Goal: Task Accomplishment & Management: Use online tool/utility

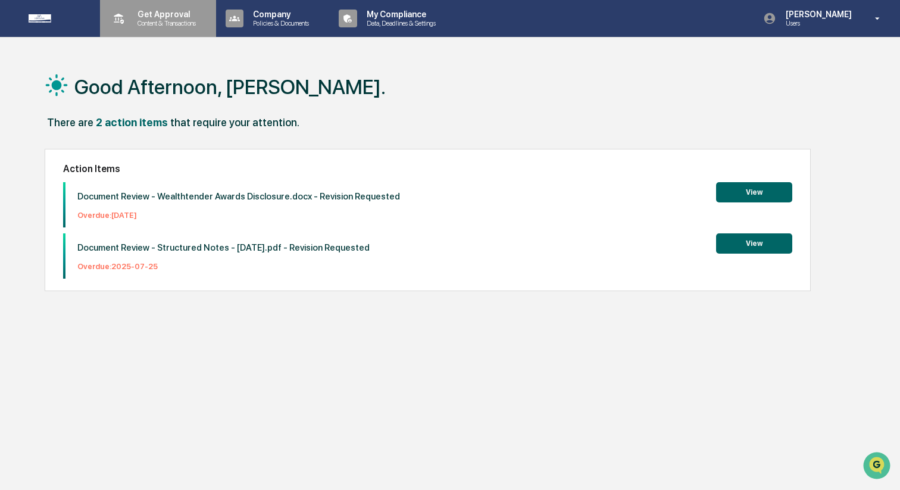
click at [198, 21] on p "Content & Transactions" at bounding box center [165, 23] width 74 height 8
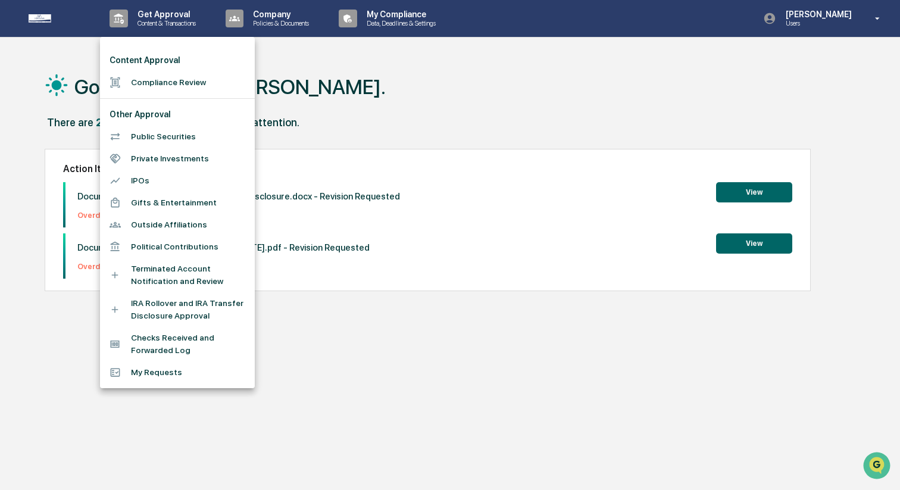
click at [201, 82] on li "Compliance Review" at bounding box center [177, 82] width 155 height 22
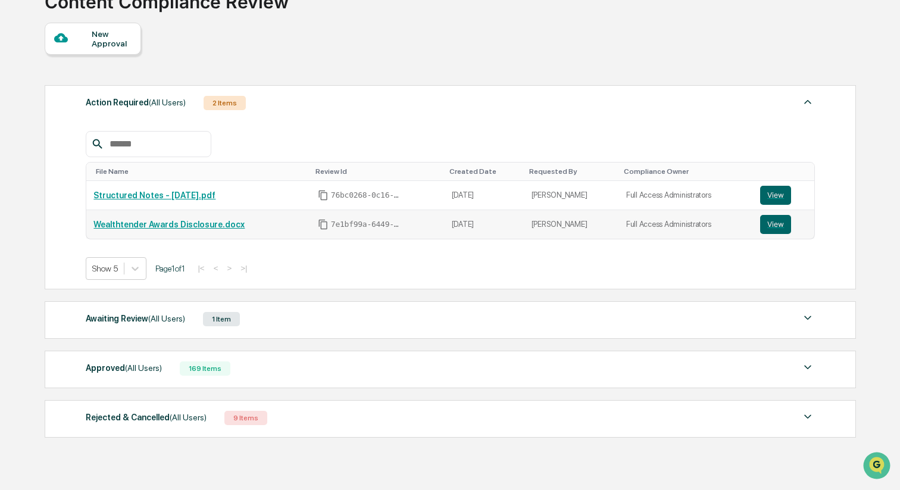
scroll to position [95, 0]
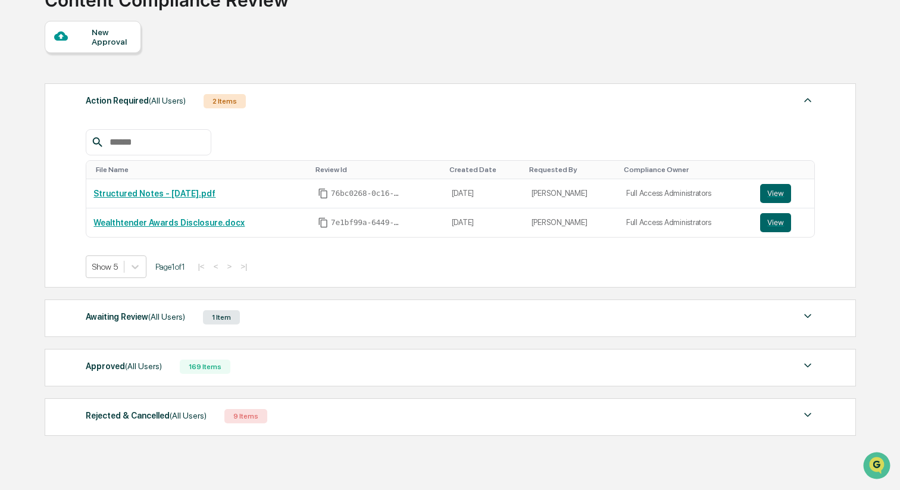
click at [277, 367] on div "Approved (All Users) 169 Items" at bounding box center [450, 366] width 729 height 17
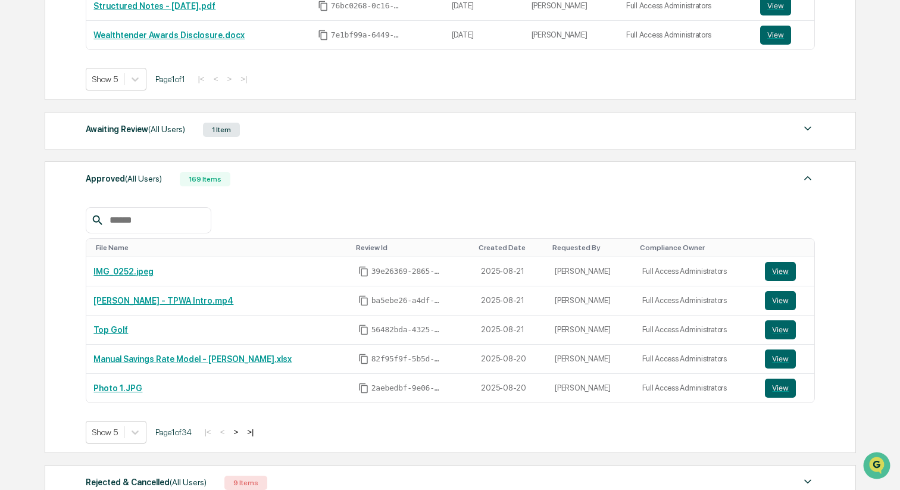
scroll to position [285, 0]
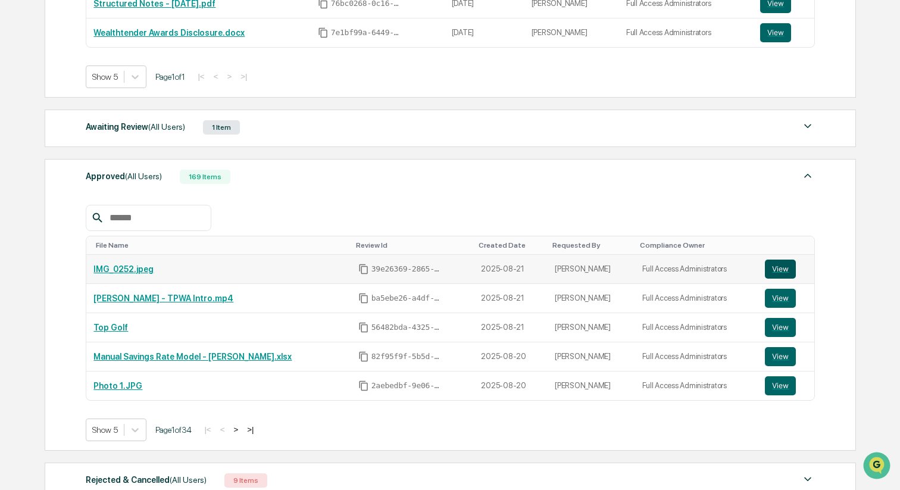
click at [785, 274] on button "View" at bounding box center [780, 269] width 31 height 19
click at [774, 326] on button "View" at bounding box center [780, 327] width 31 height 19
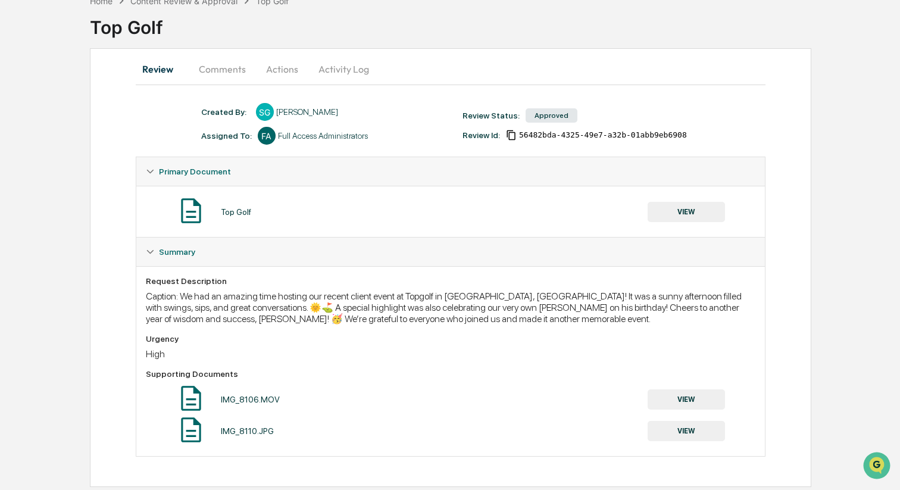
click at [271, 314] on div "Caption: We had an amazing time hosting our recent client event at Topgolf in B…" at bounding box center [451, 307] width 610 height 34
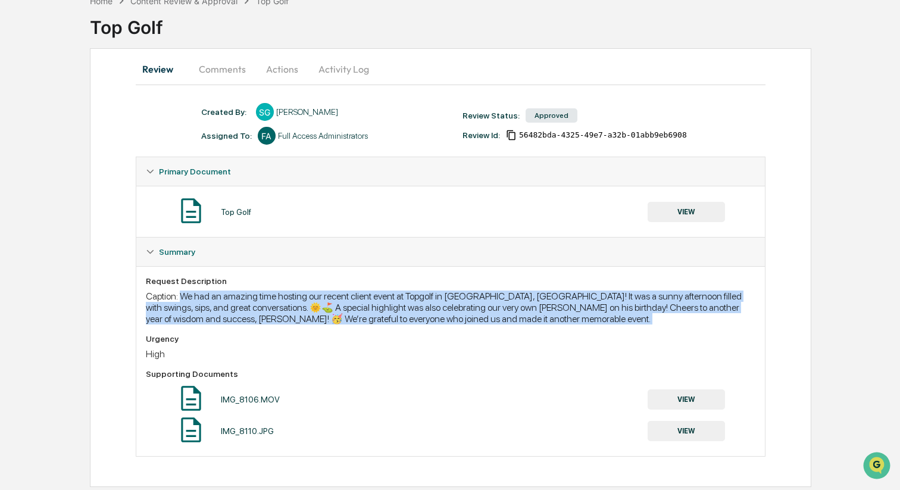
drag, startPoint x: 186, startPoint y: 297, endPoint x: 610, endPoint y: 333, distance: 425.3
click at [610, 333] on div "Request Description Caption: We had an amazing time hosting our recent client e…" at bounding box center [451, 361] width 610 height 170
copy div "We had an amazing time hosting our recent client event at Topgolf in Burlingame…"
